Goal: Find specific page/section: Find specific page/section

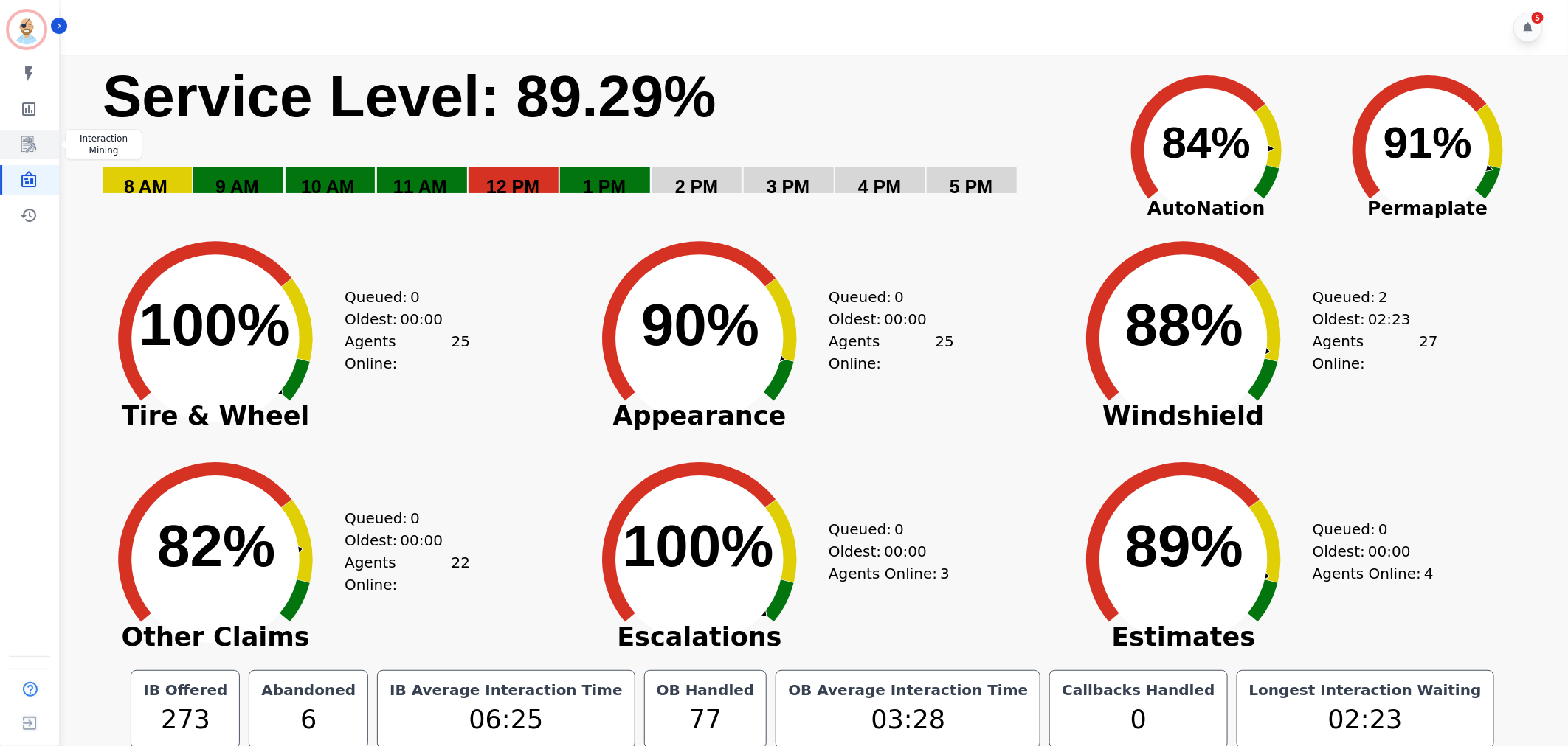
click at [30, 141] on icon "Sidebar" at bounding box center [29, 144] width 18 height 18
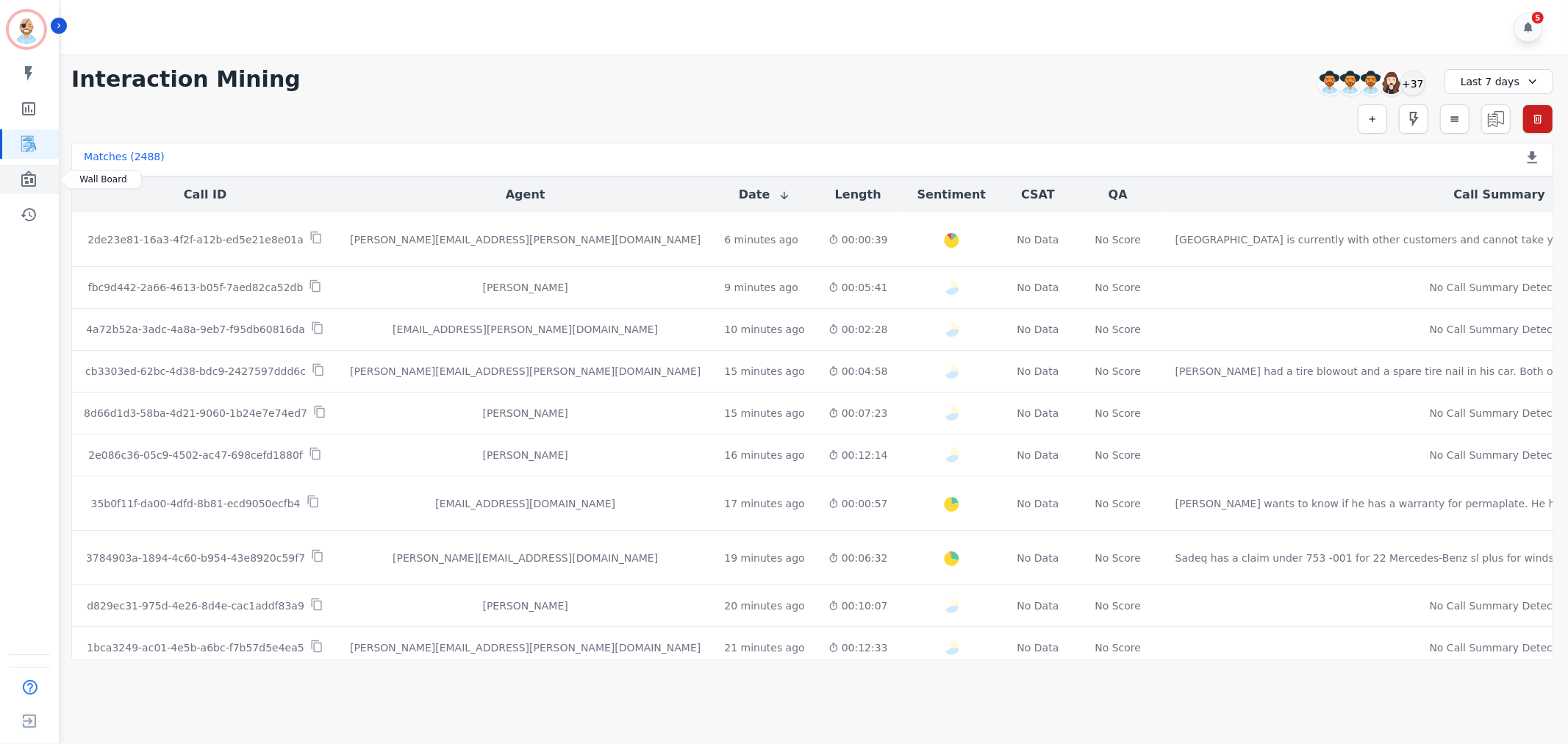
click at [24, 189] on link "Sidebar" at bounding box center [30, 179] width 56 height 29
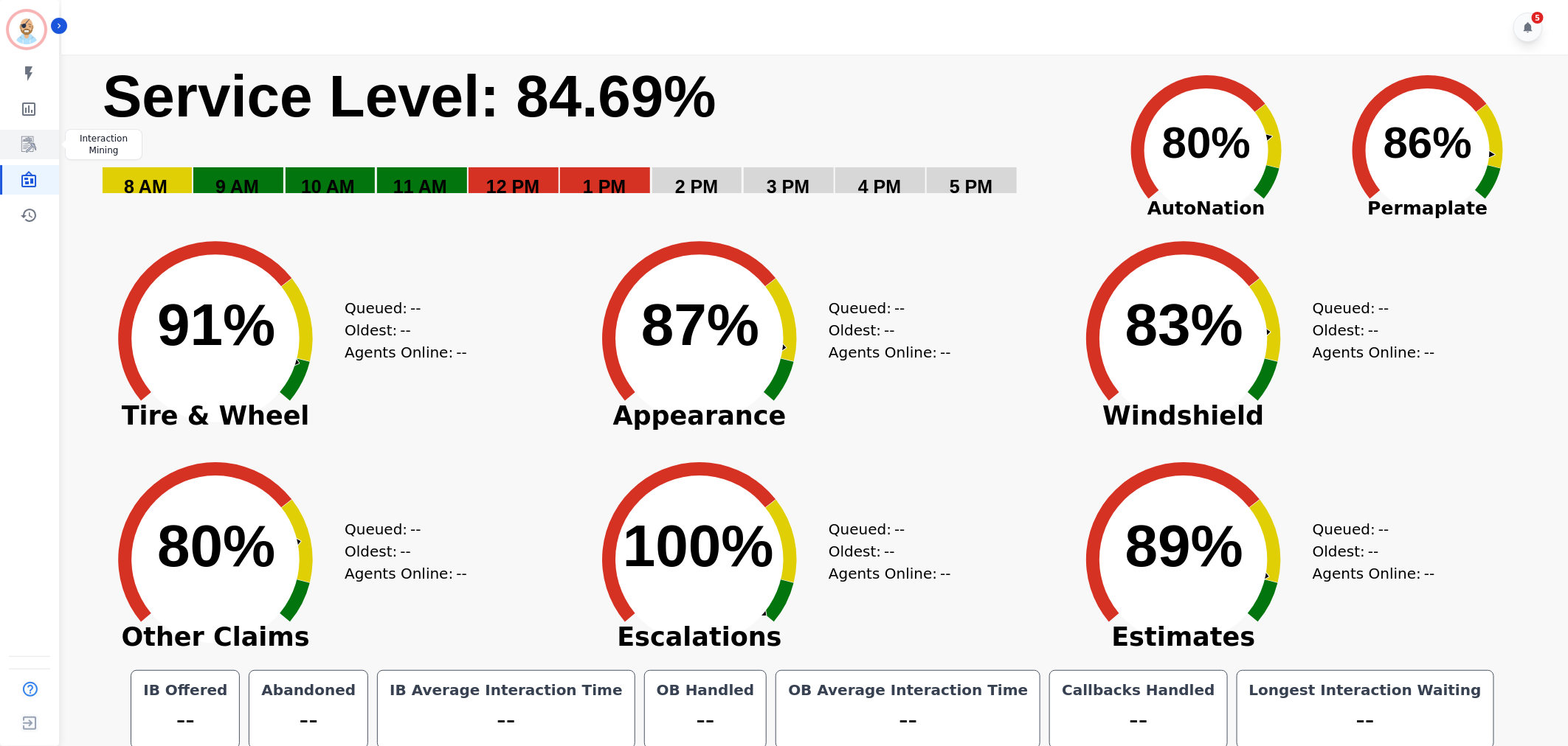
click at [24, 137] on icon "Sidebar" at bounding box center [29, 144] width 18 height 18
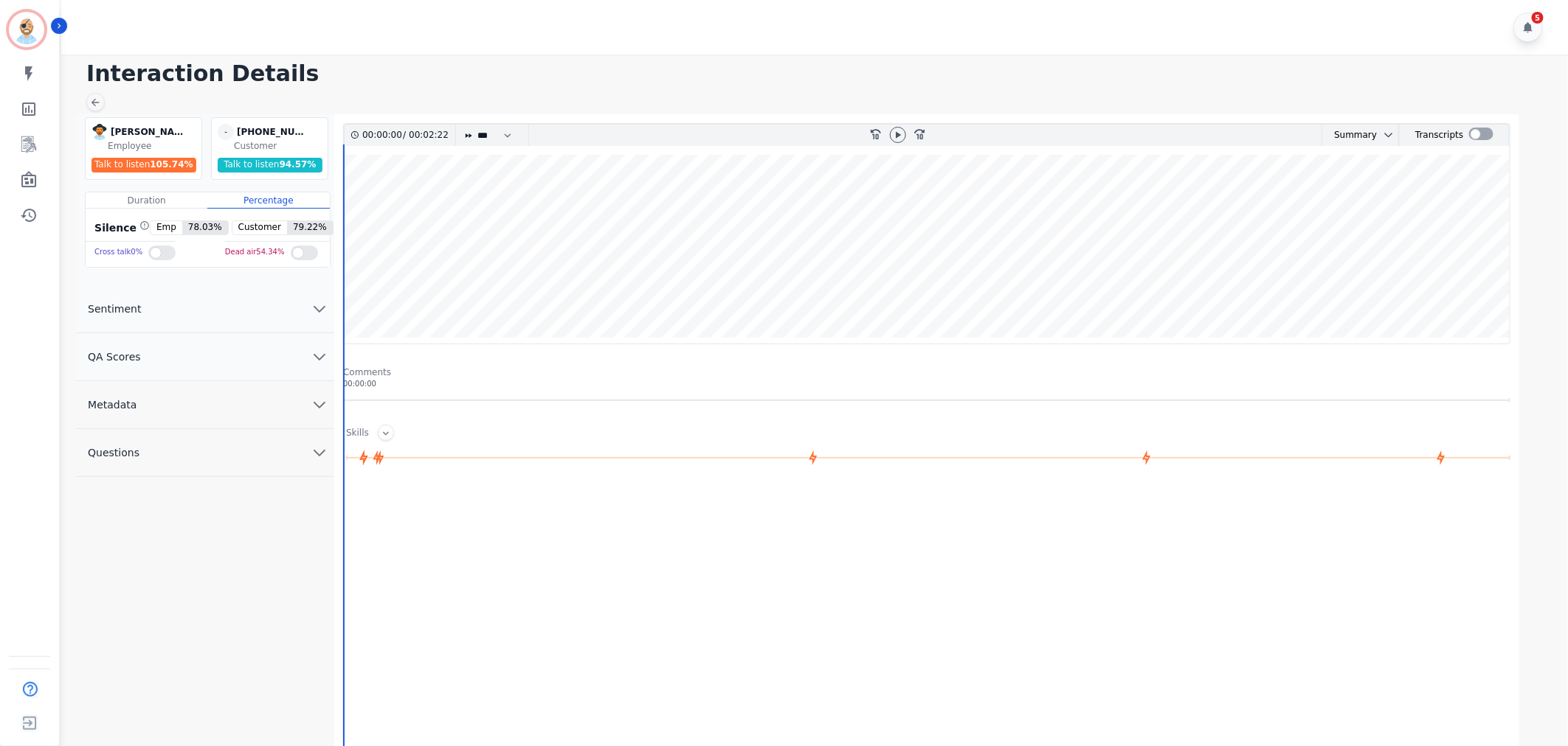
click at [288, 360] on button "QA Scores" at bounding box center [204, 357] width 258 height 48
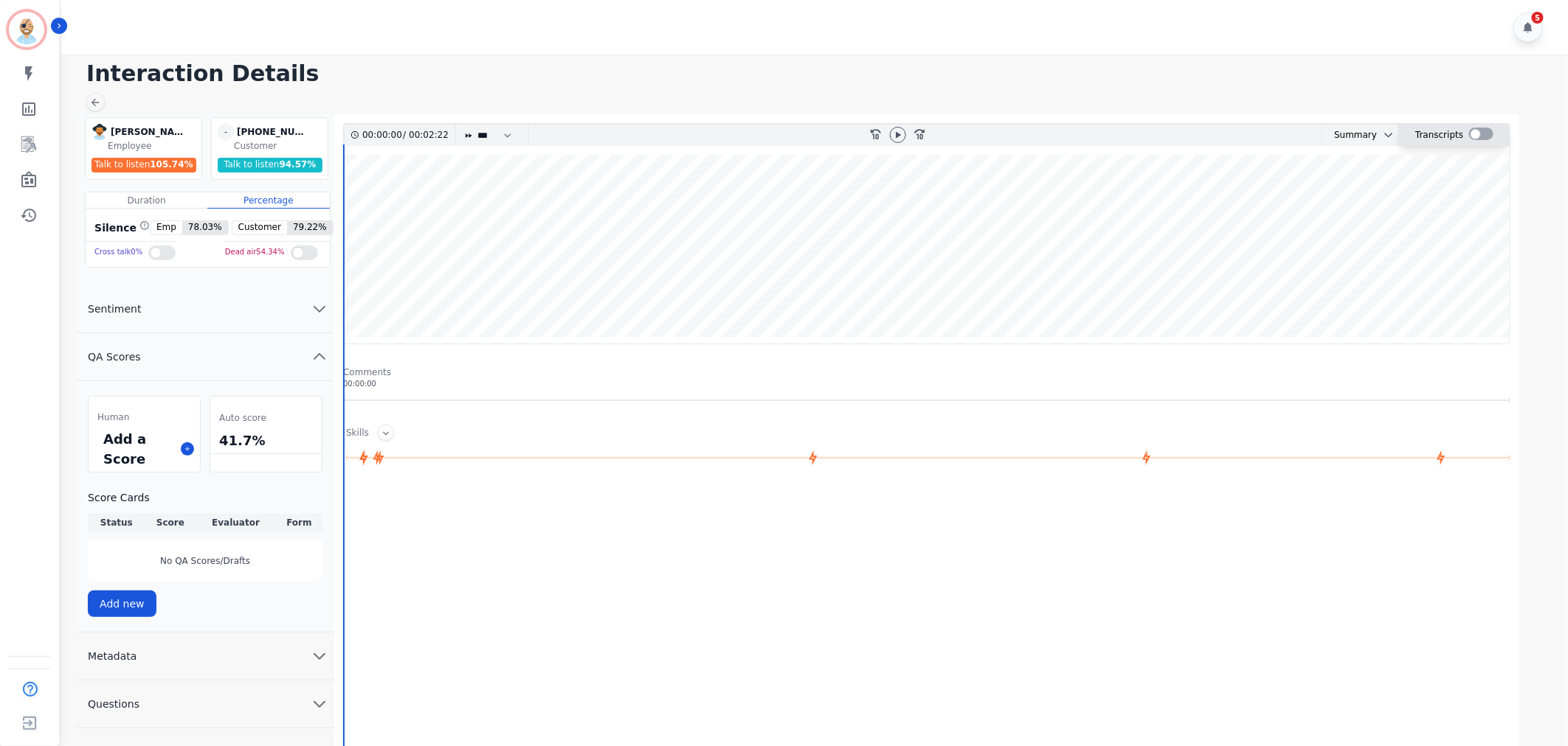
click at [1472, 131] on div at bounding box center [1481, 134] width 24 height 13
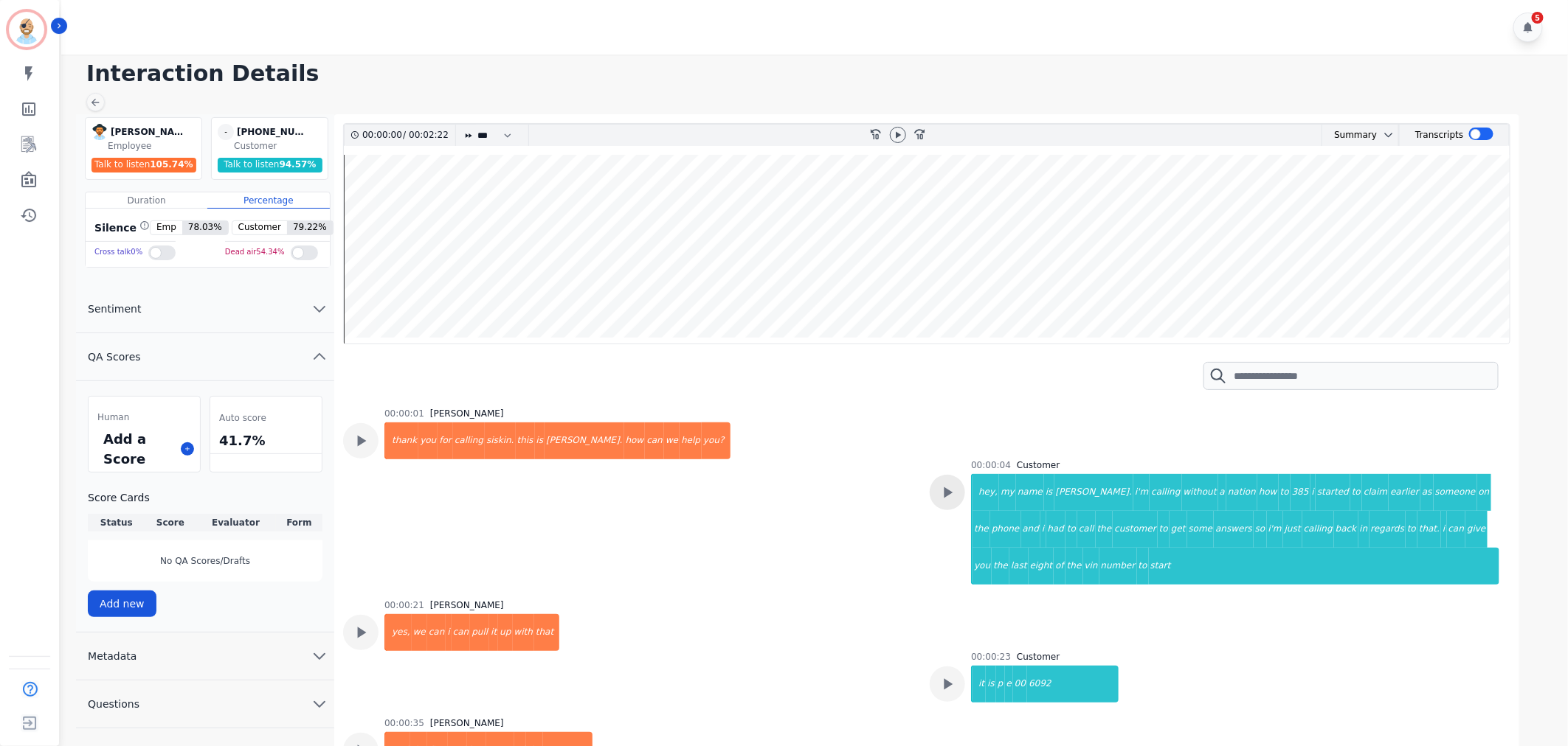
click at [949, 491] on icon at bounding box center [948, 492] width 19 height 19
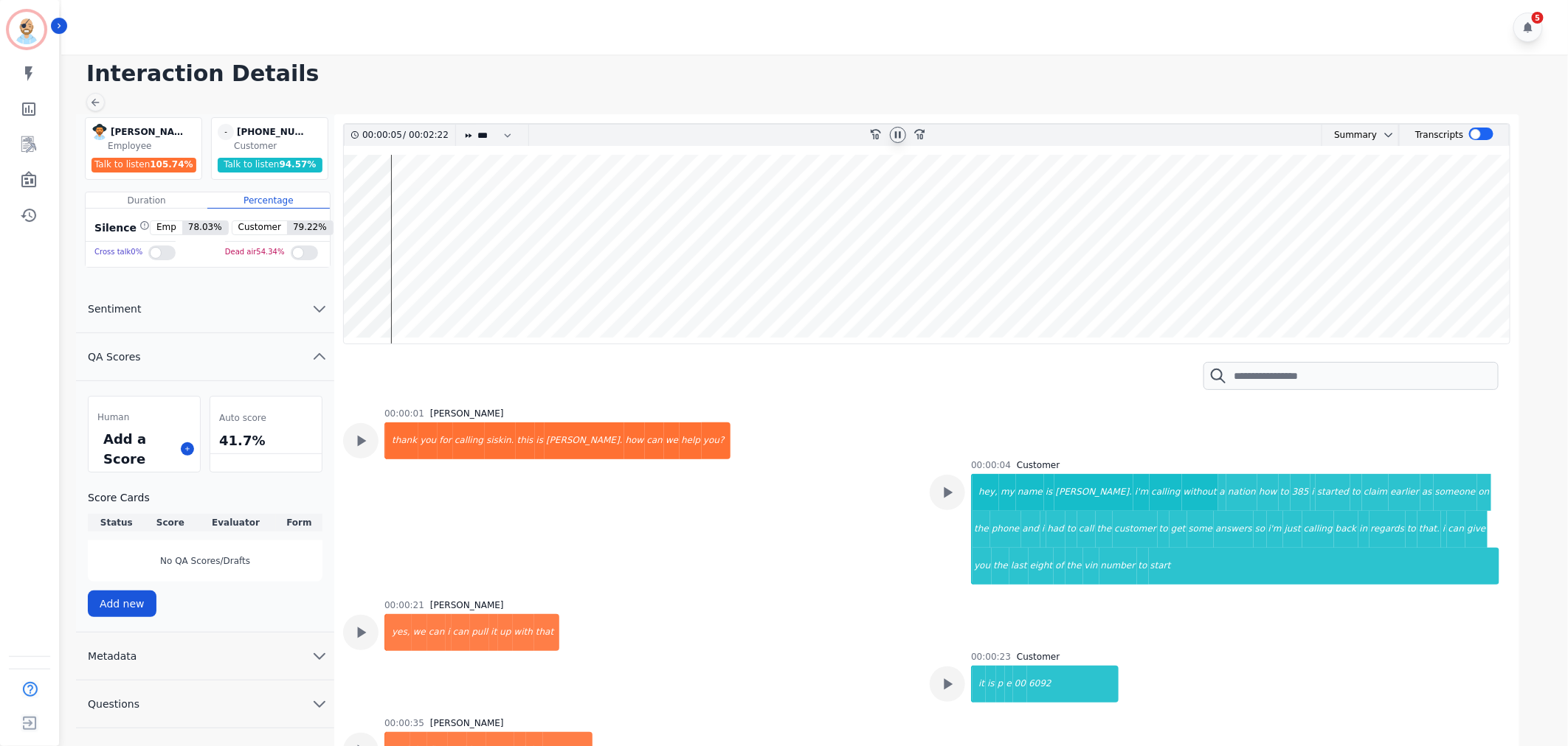
click at [897, 133] on icon at bounding box center [897, 135] width 12 height 12
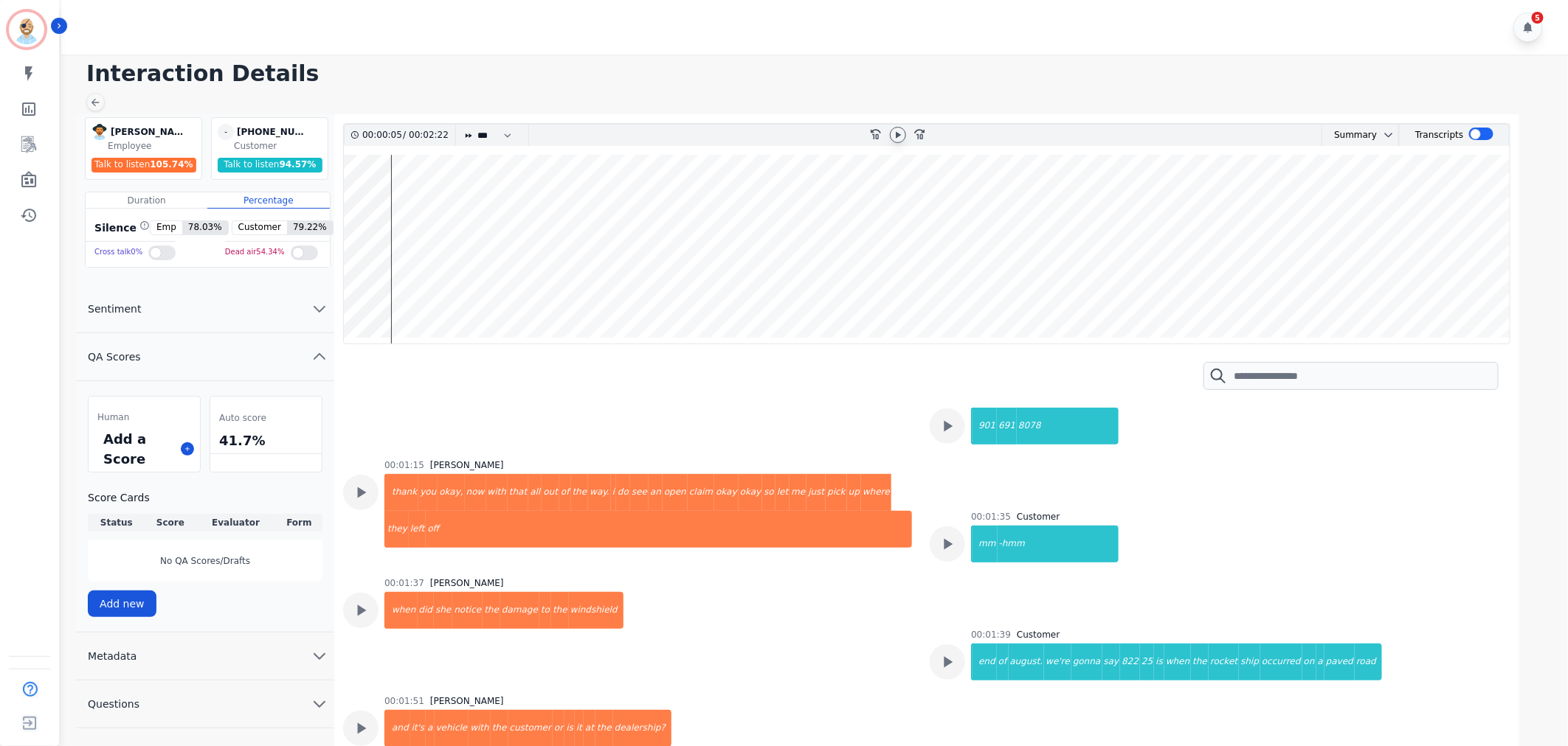
scroll to position [819, 0]
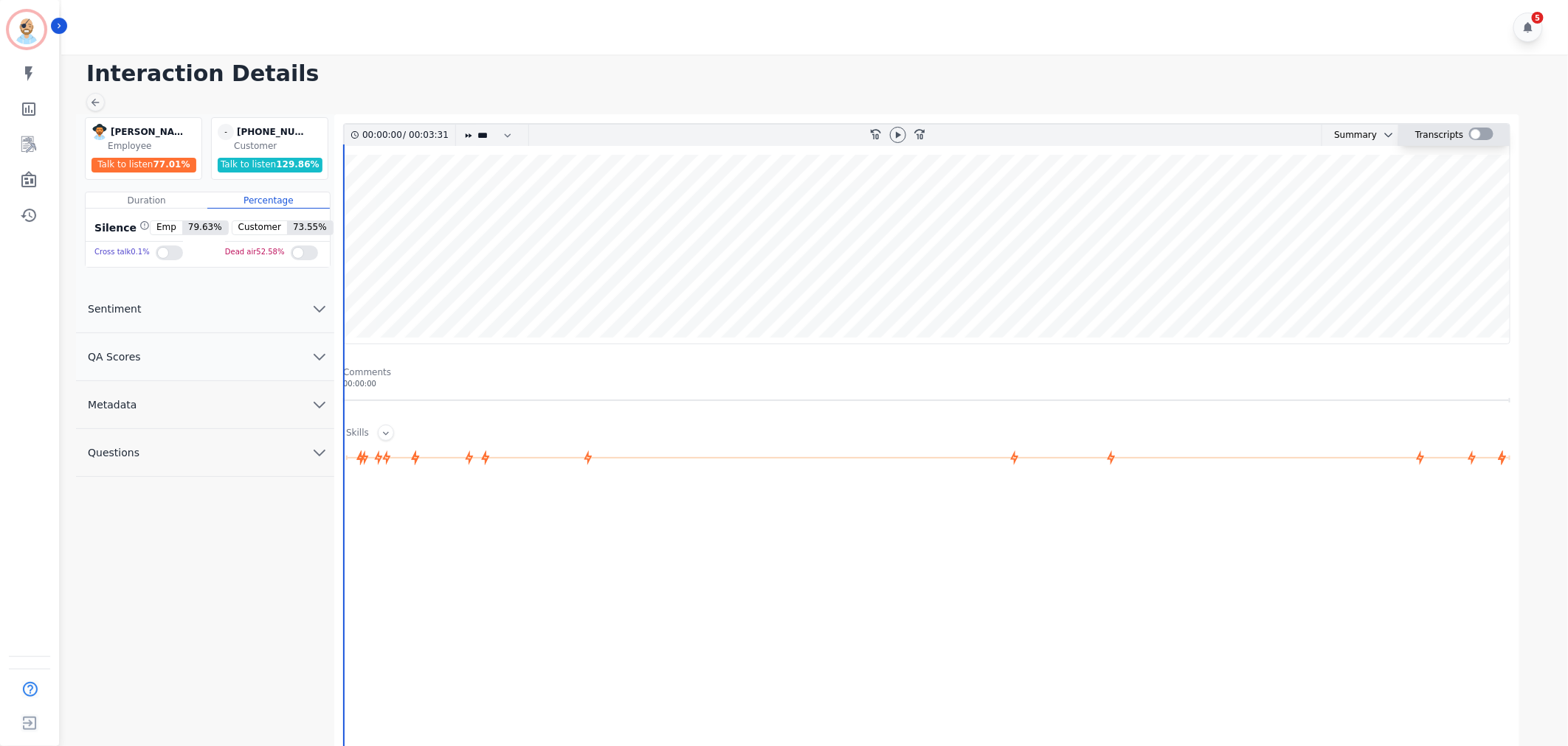
click at [1473, 137] on div at bounding box center [1481, 134] width 24 height 13
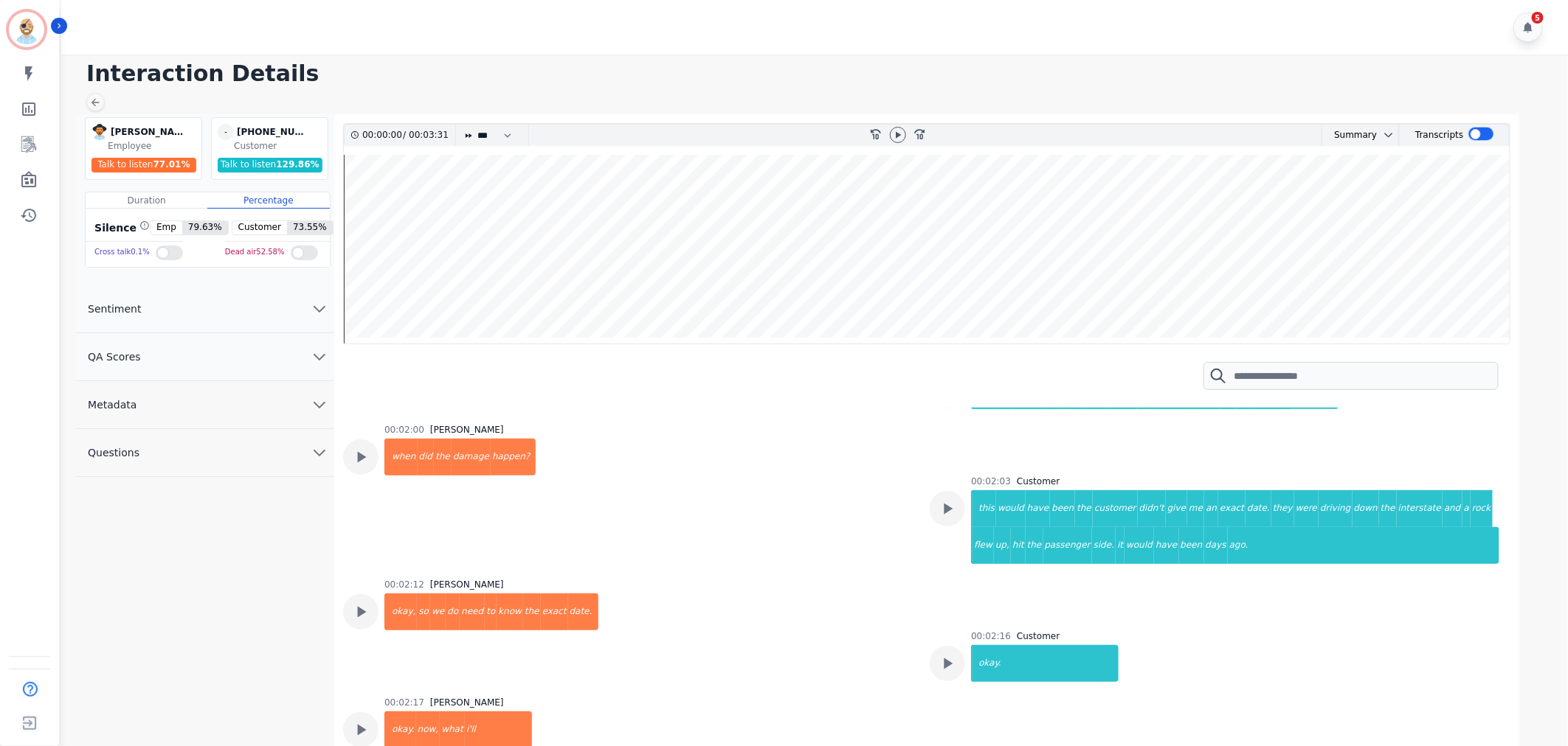
scroll to position [1310, 0]
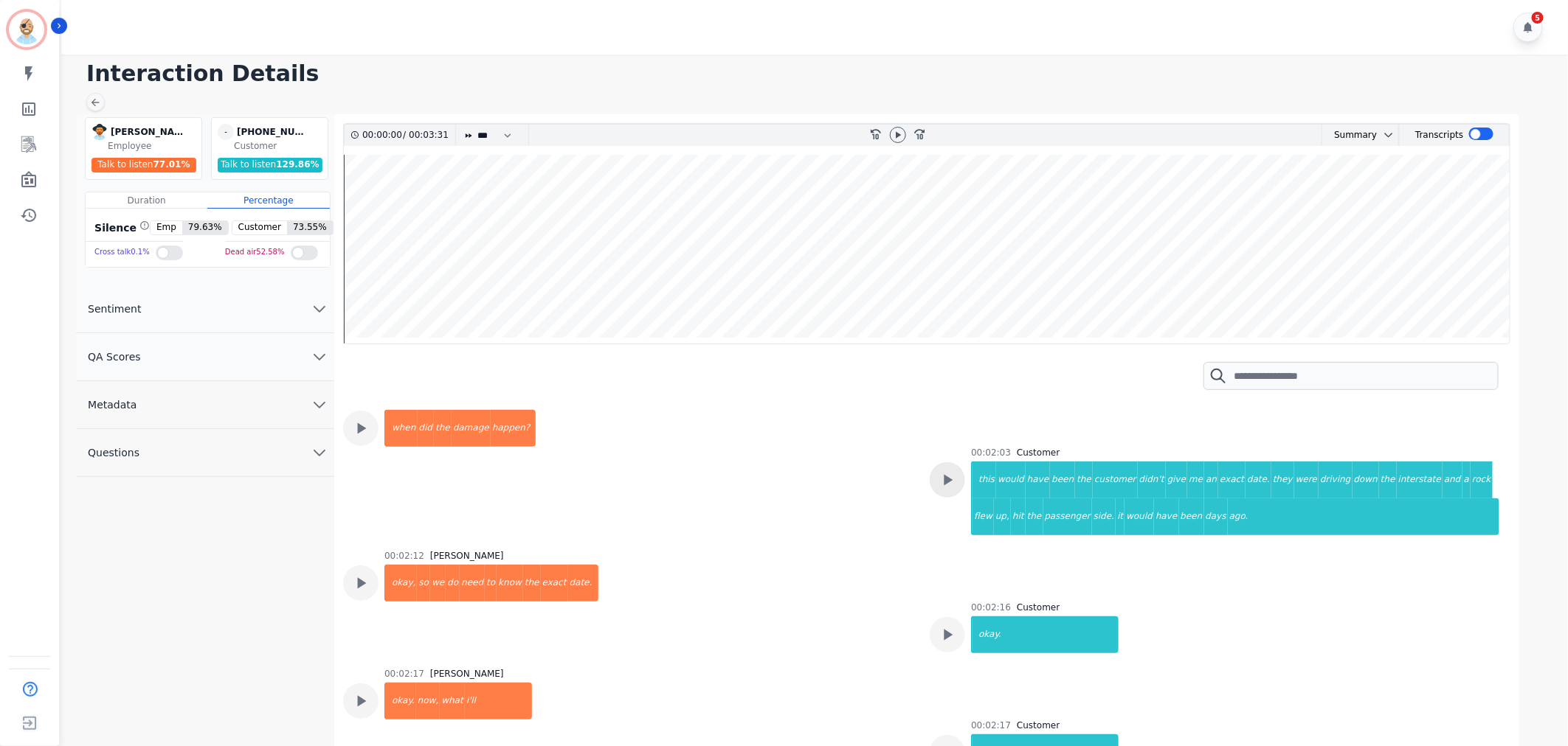
click at [938, 476] on icon at bounding box center [948, 480] width 19 height 19
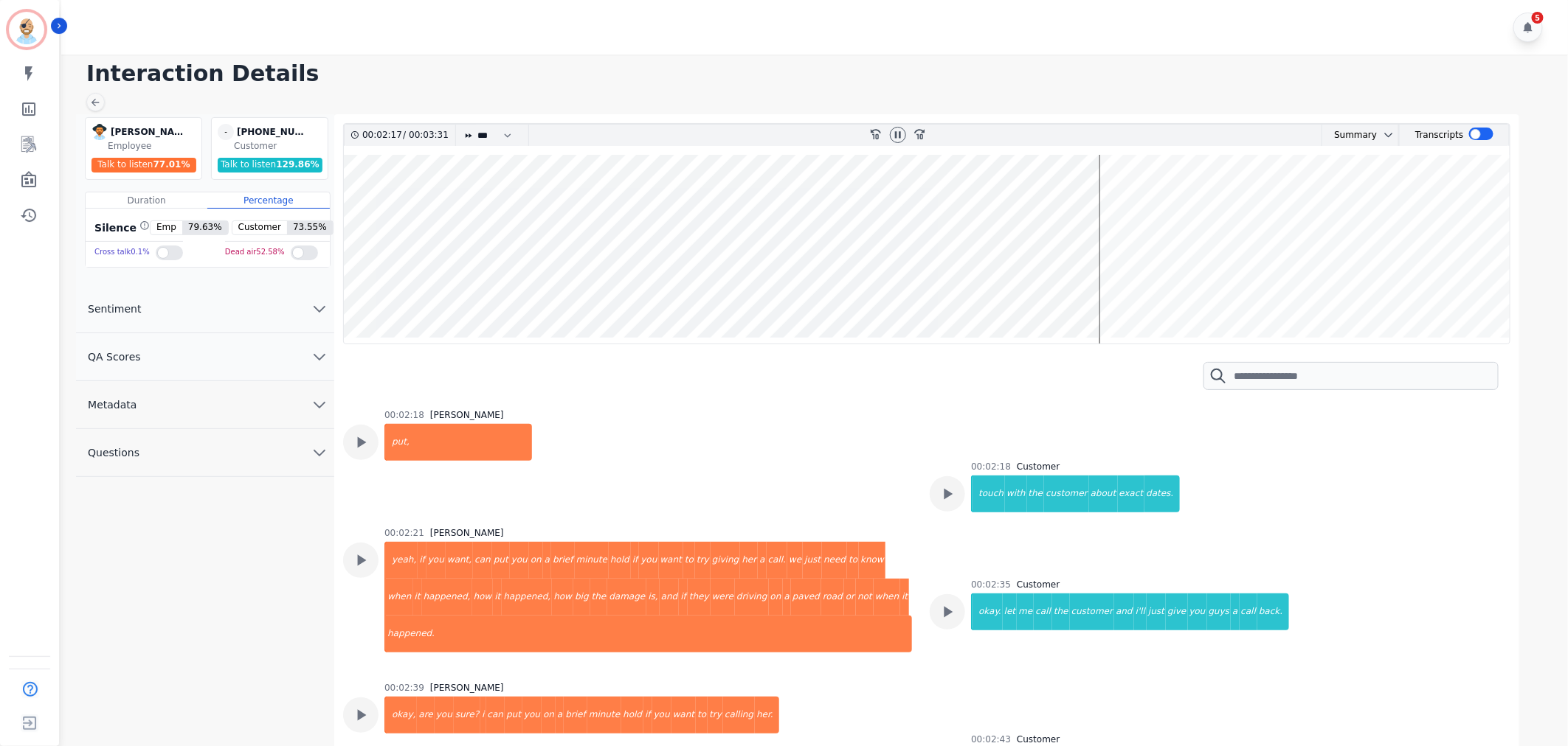
scroll to position [2129, 0]
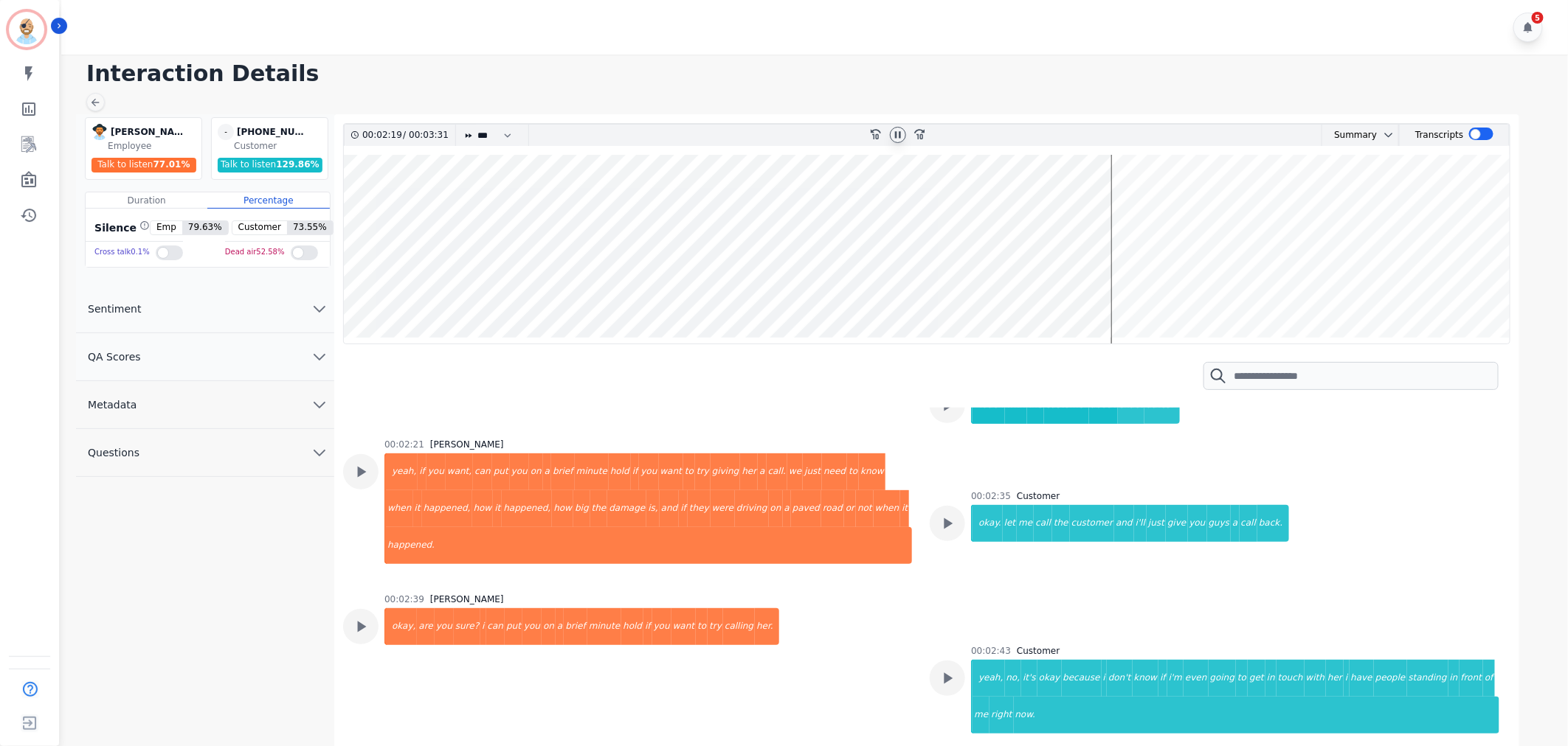
click at [896, 136] on icon at bounding box center [897, 134] width 6 height 6
click at [628, 57] on div "Interaction Details [PERSON_NAME] [PERSON_NAME] Employee Talk to listen 77.01 %…" at bounding box center [812, 405] width 1511 height 703
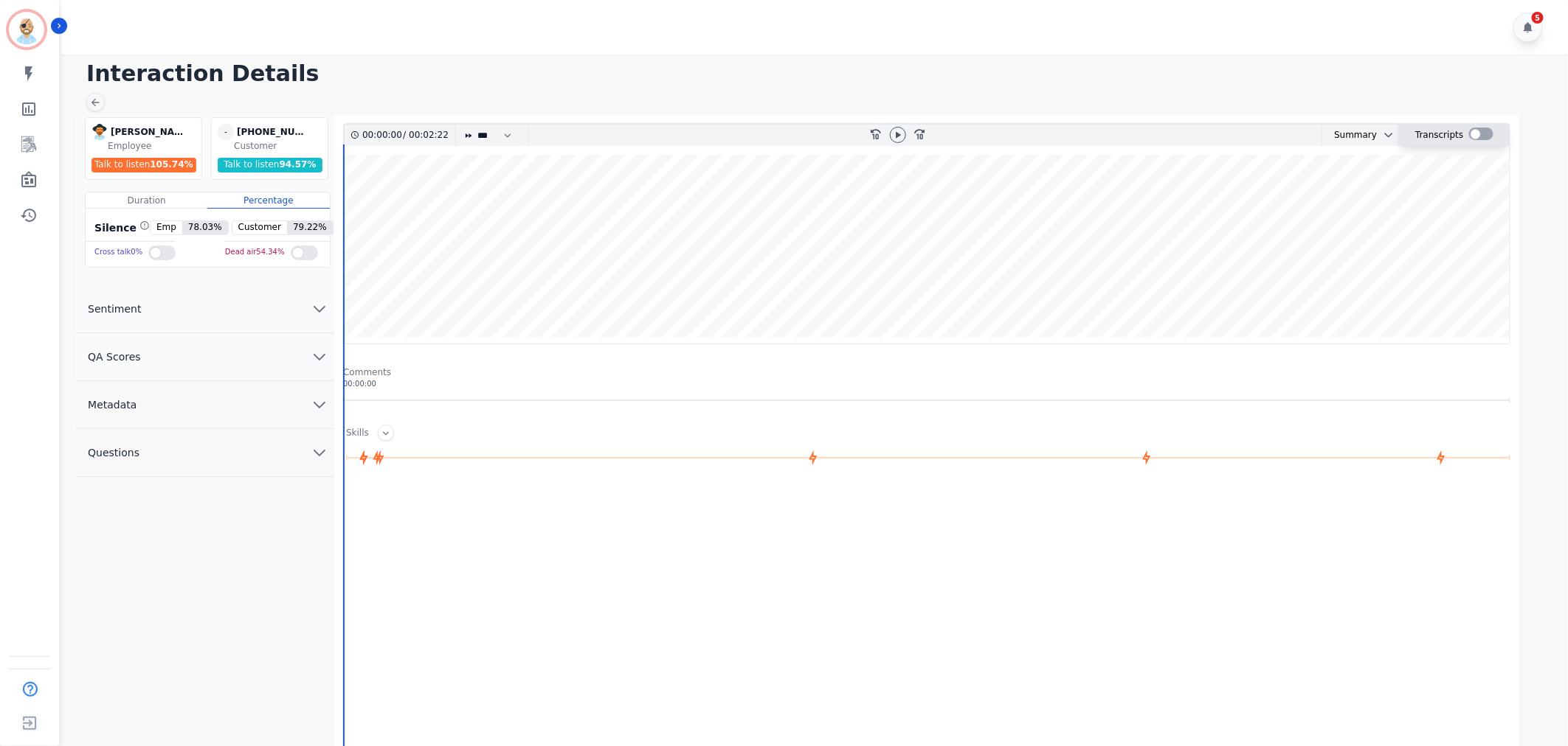
click at [1477, 139] on div at bounding box center [1481, 134] width 24 height 13
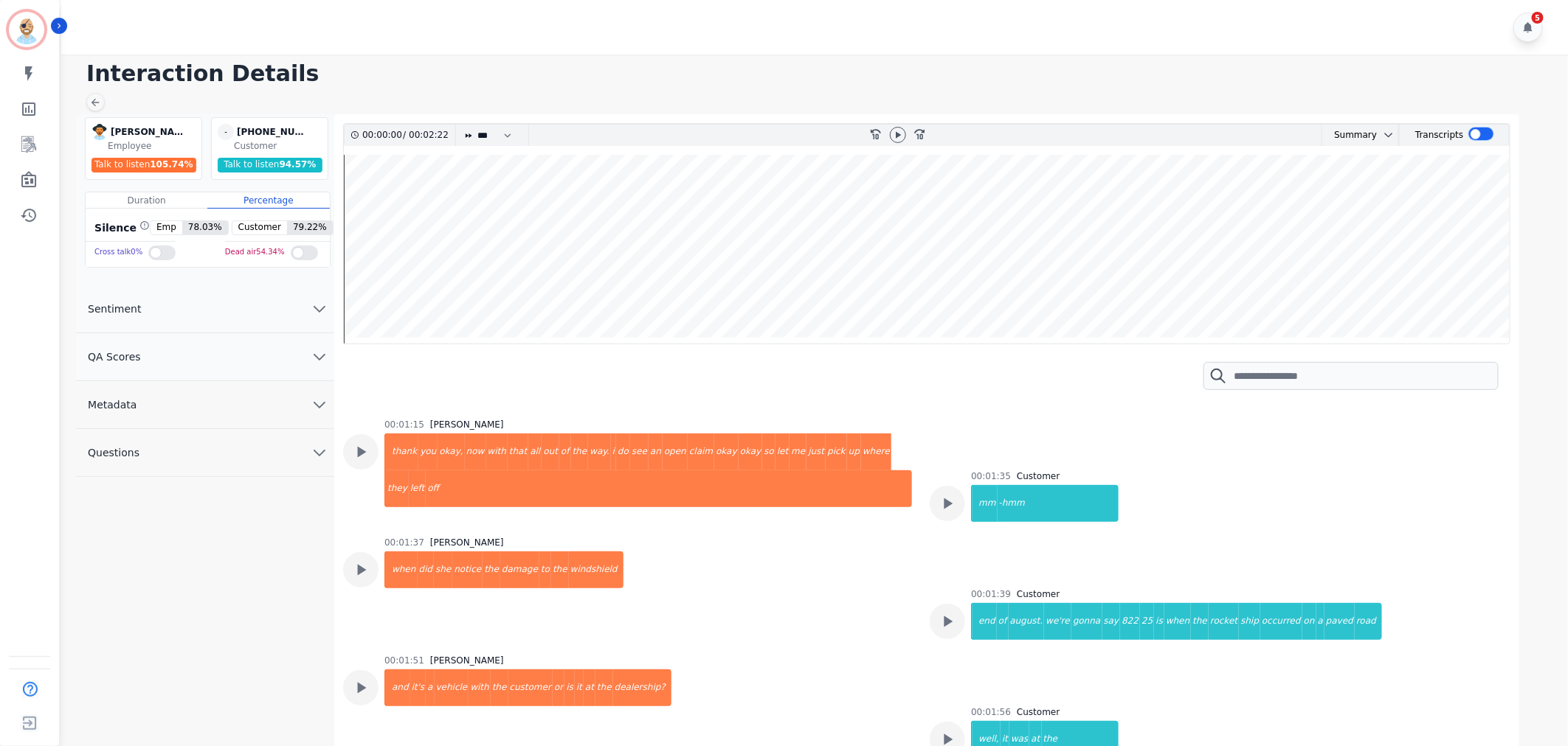
scroll to position [901, 0]
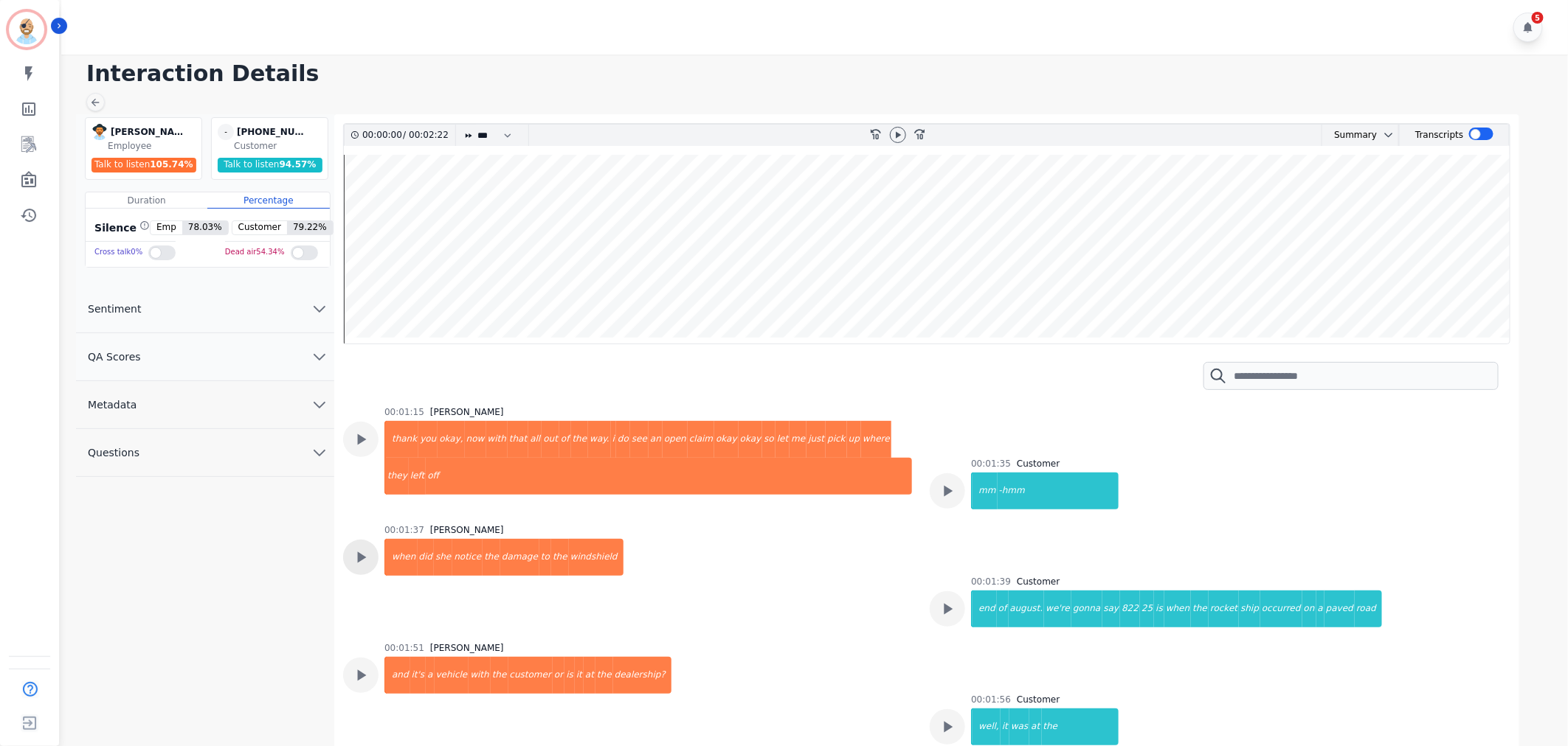
click at [355, 548] on icon at bounding box center [361, 558] width 19 height 19
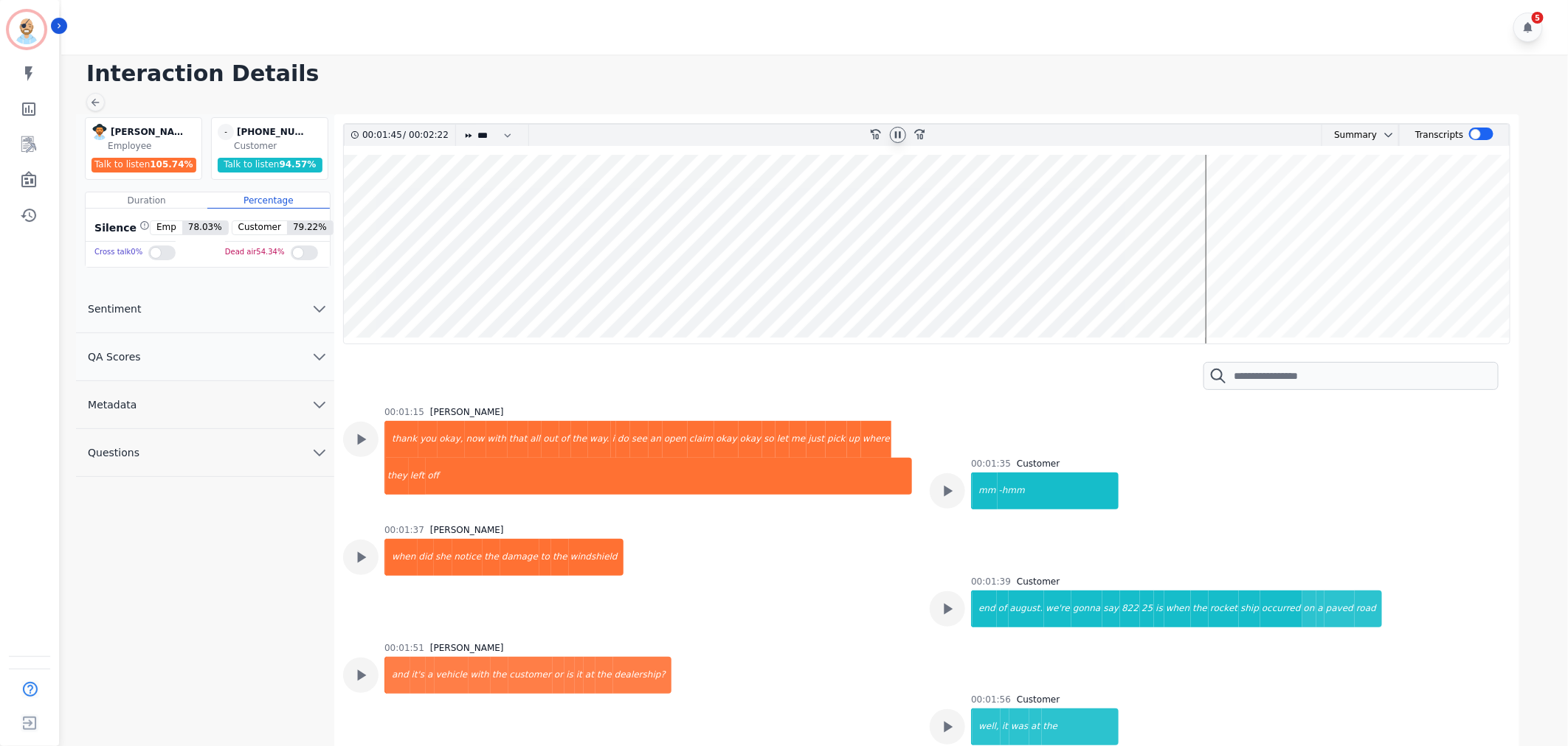
click at [904, 135] on div at bounding box center [897, 135] width 16 height 16
click at [651, 52] on div "5" at bounding box center [817, 27] width 1511 height 54
